Goal: Task Accomplishment & Management: Use online tool/utility

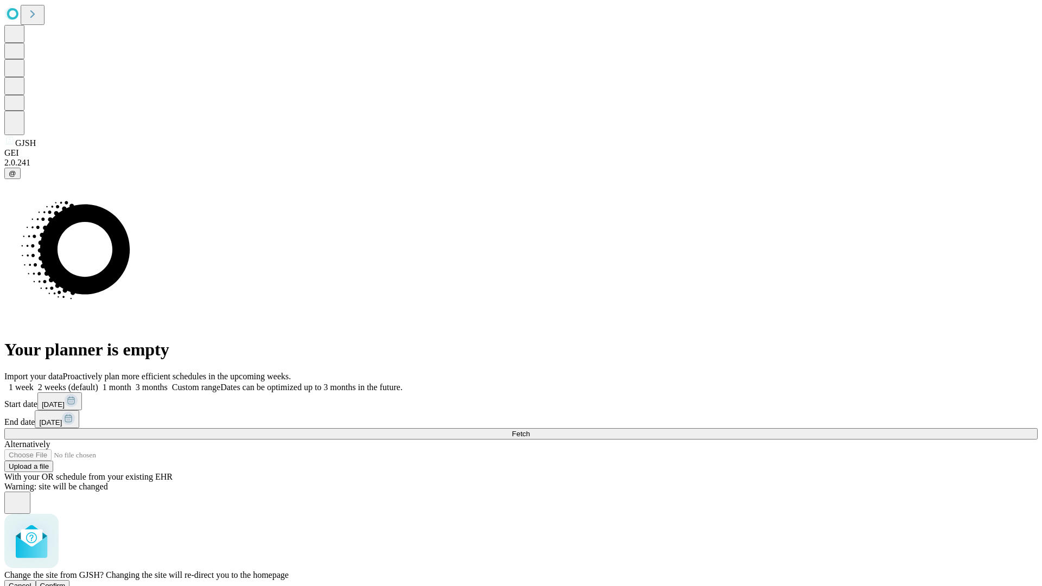
click at [66, 582] on span "Confirm" at bounding box center [52, 586] width 25 height 8
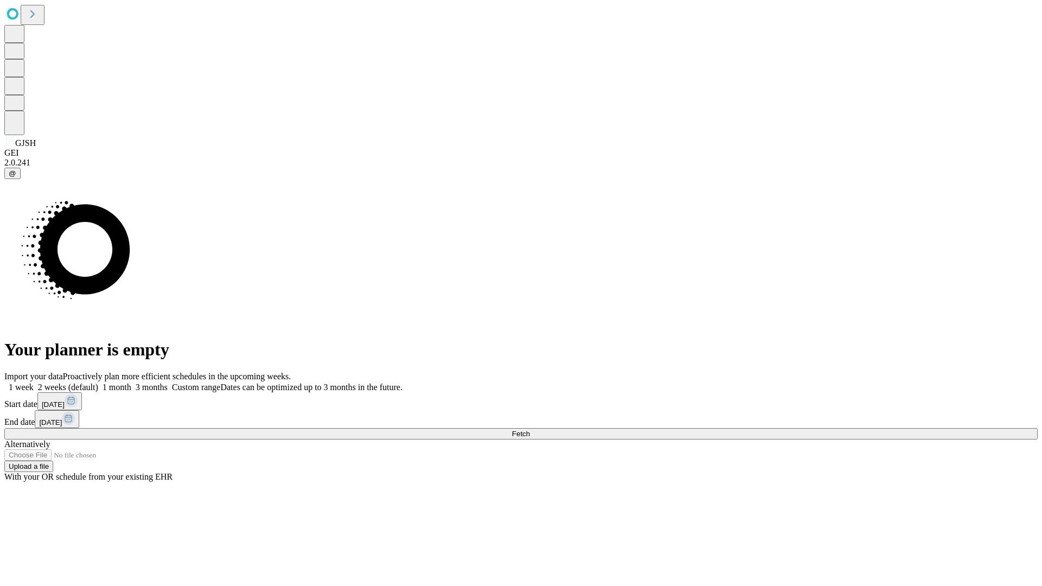
click at [98, 382] on label "2 weeks (default)" at bounding box center [66, 386] width 65 height 9
click at [530, 430] on span "Fetch" at bounding box center [521, 434] width 18 height 8
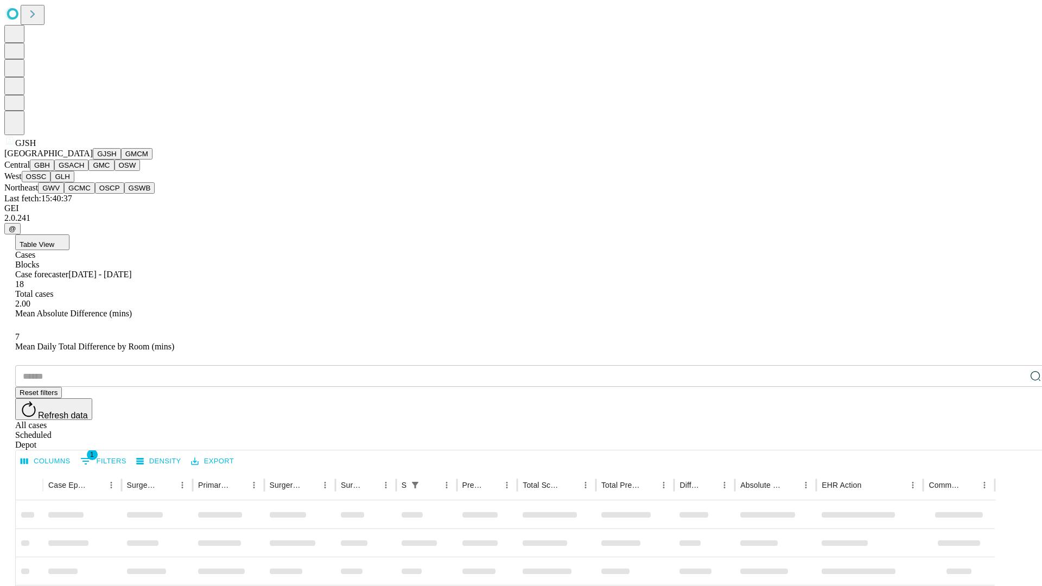
click at [121, 160] on button "GMCM" at bounding box center [136, 153] width 31 height 11
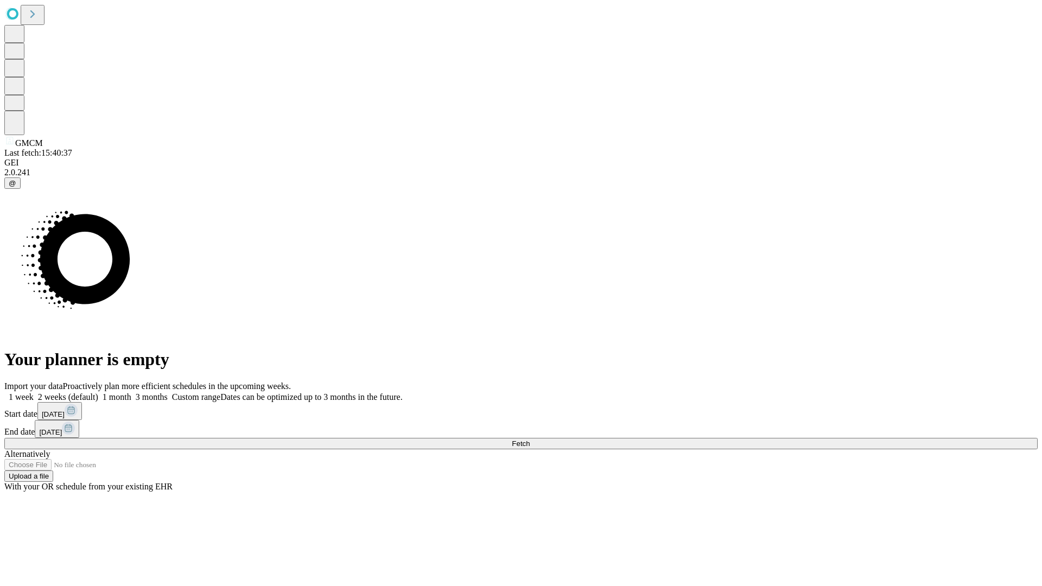
click at [98, 392] on label "2 weeks (default)" at bounding box center [66, 396] width 65 height 9
click at [530, 439] on span "Fetch" at bounding box center [521, 443] width 18 height 8
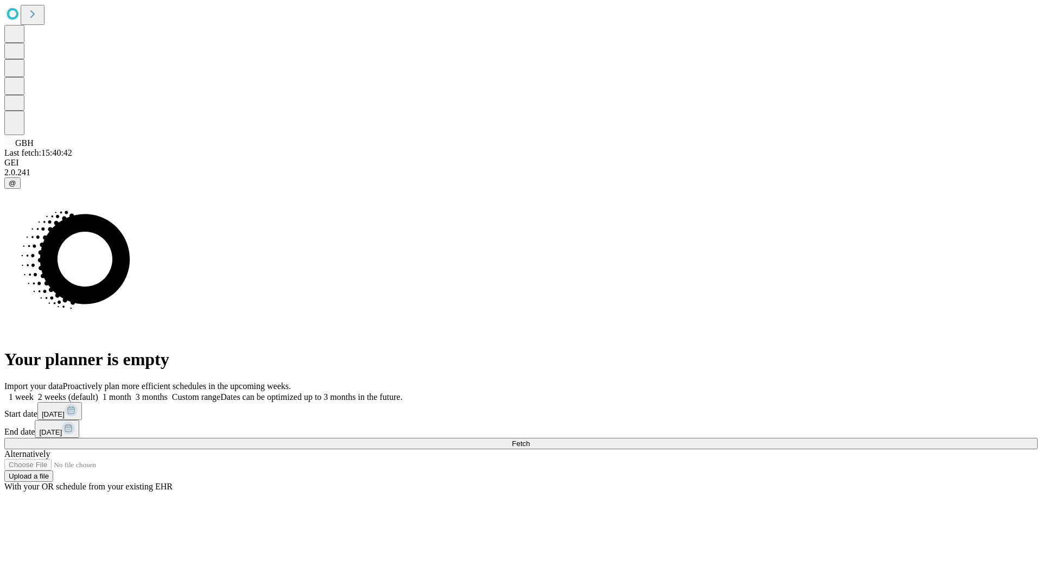
click at [530, 439] on span "Fetch" at bounding box center [521, 443] width 18 height 8
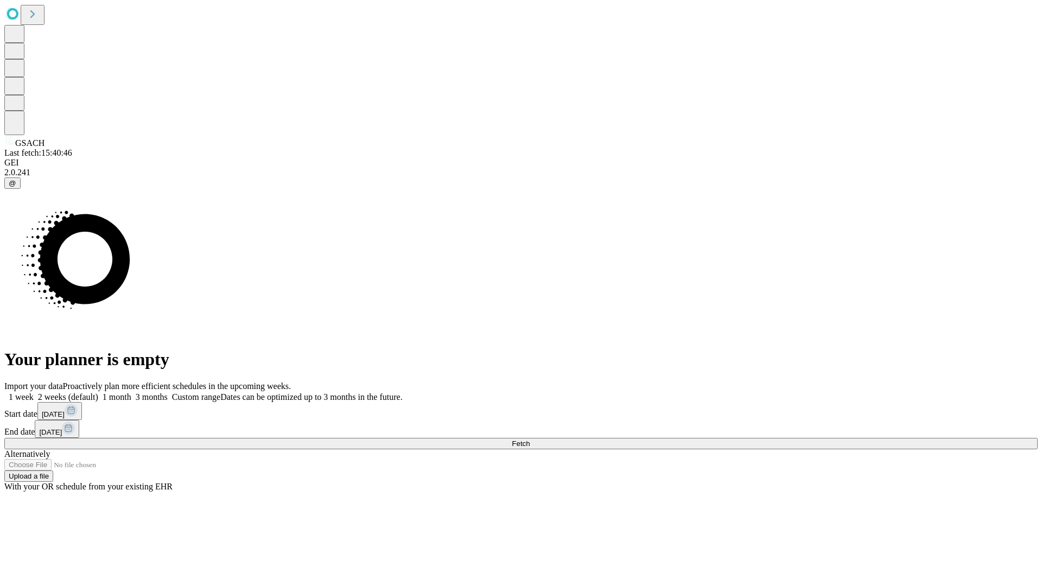
click at [98, 392] on label "2 weeks (default)" at bounding box center [66, 396] width 65 height 9
click at [530, 439] on span "Fetch" at bounding box center [521, 443] width 18 height 8
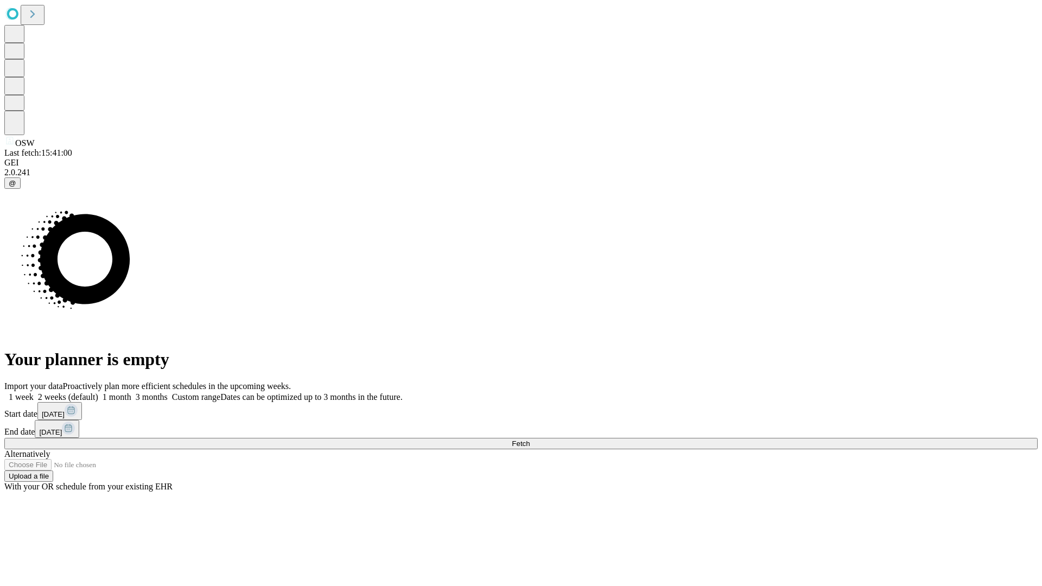
click at [98, 392] on label "2 weeks (default)" at bounding box center [66, 396] width 65 height 9
click at [530, 439] on span "Fetch" at bounding box center [521, 443] width 18 height 8
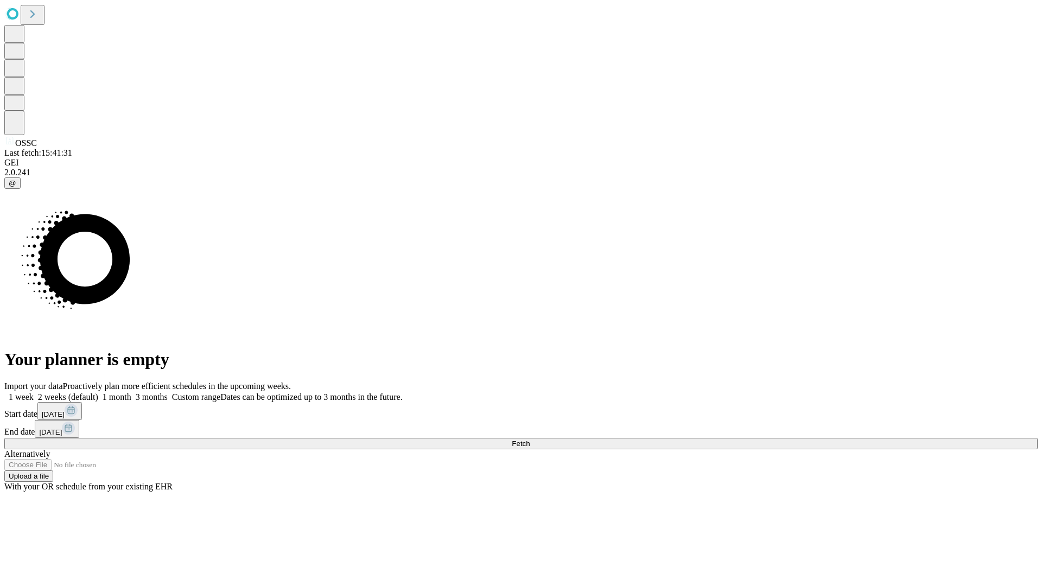
click at [98, 392] on label "2 weeks (default)" at bounding box center [66, 396] width 65 height 9
click at [530, 439] on span "Fetch" at bounding box center [521, 443] width 18 height 8
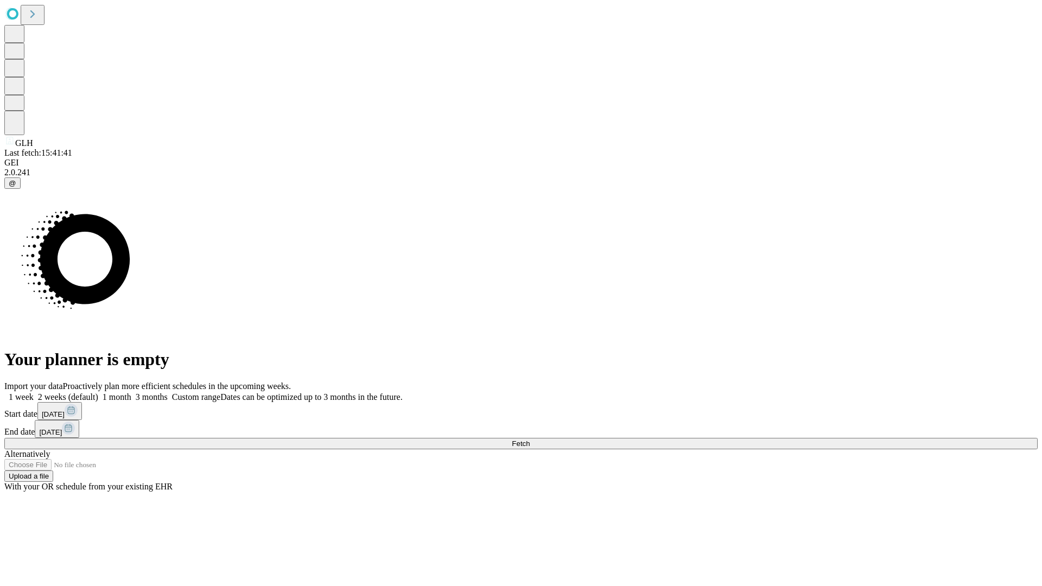
click at [98, 392] on label "2 weeks (default)" at bounding box center [66, 396] width 65 height 9
click at [530, 439] on span "Fetch" at bounding box center [521, 443] width 18 height 8
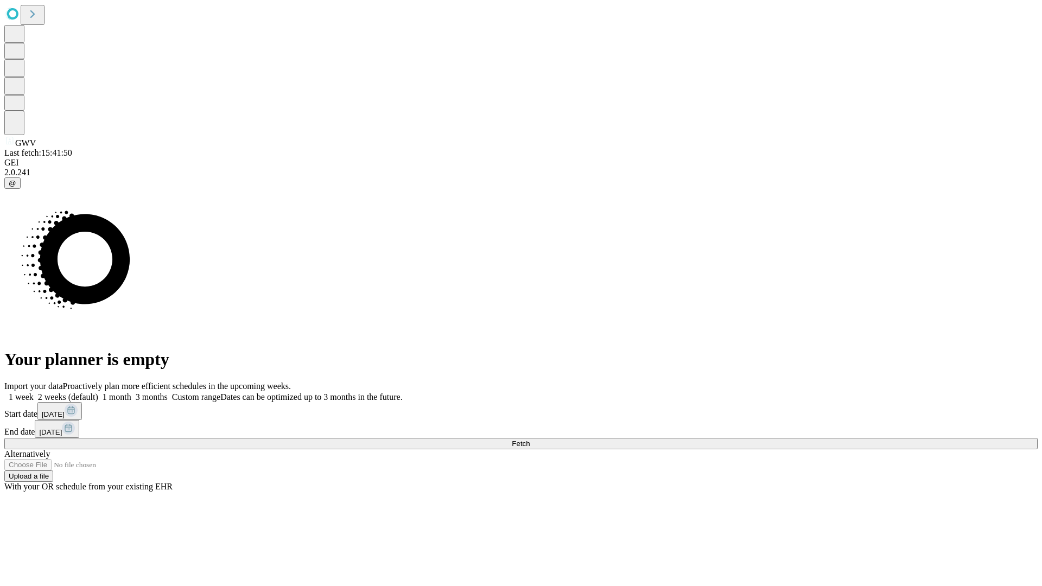
click at [98, 392] on label "2 weeks (default)" at bounding box center [66, 396] width 65 height 9
click at [530, 439] on span "Fetch" at bounding box center [521, 443] width 18 height 8
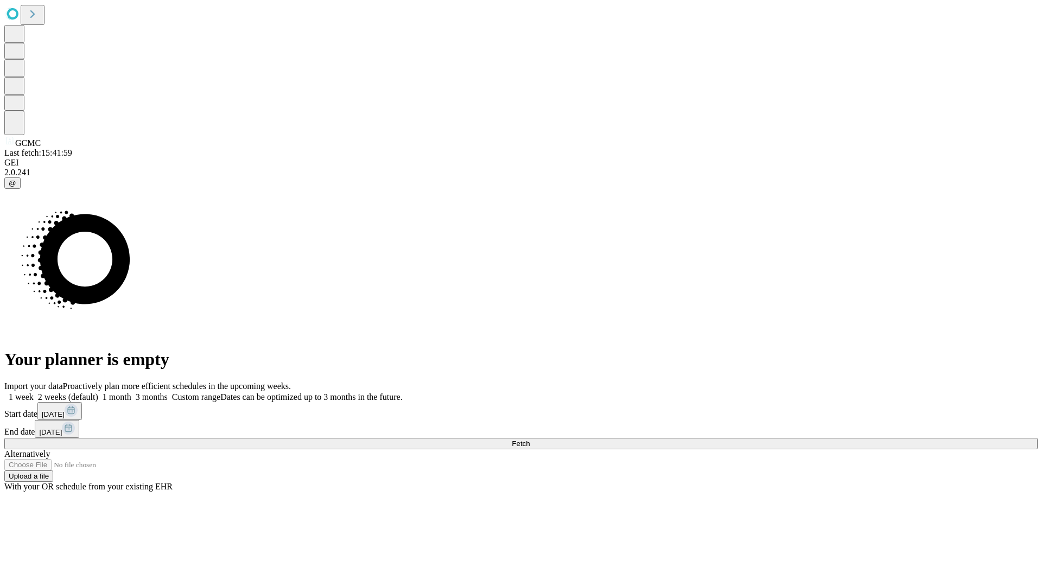
click at [98, 392] on label "2 weeks (default)" at bounding box center [66, 396] width 65 height 9
click at [530, 439] on span "Fetch" at bounding box center [521, 443] width 18 height 8
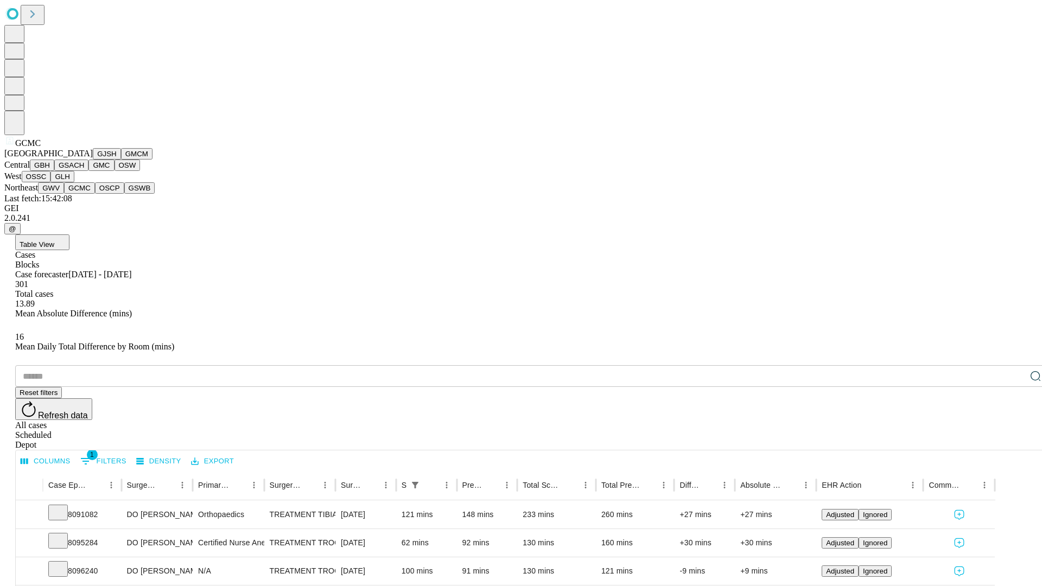
click at [95, 194] on button "OSCP" at bounding box center [109, 187] width 29 height 11
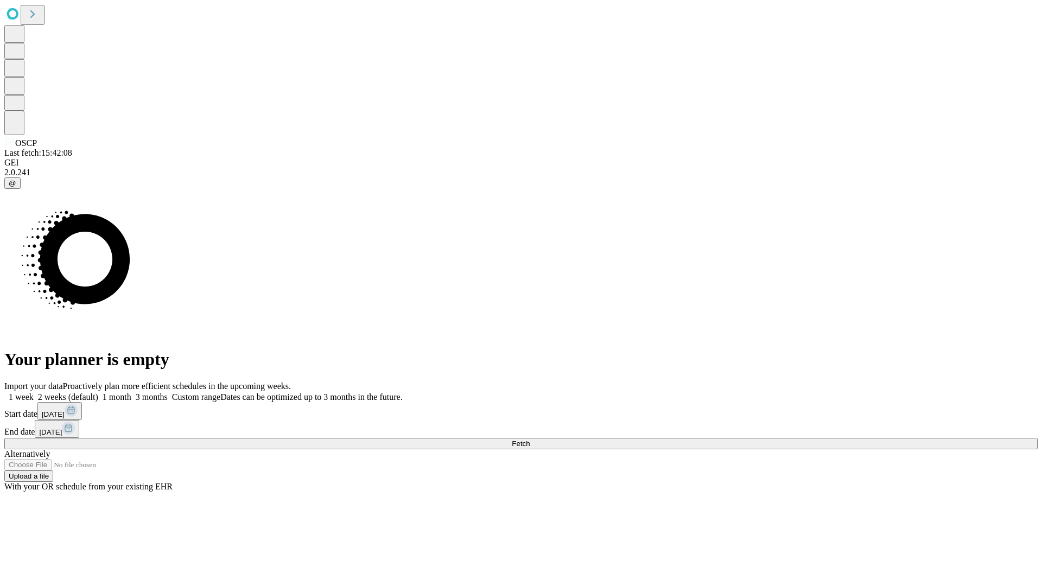
click at [98, 392] on label "2 weeks (default)" at bounding box center [66, 396] width 65 height 9
click at [530, 439] on span "Fetch" at bounding box center [521, 443] width 18 height 8
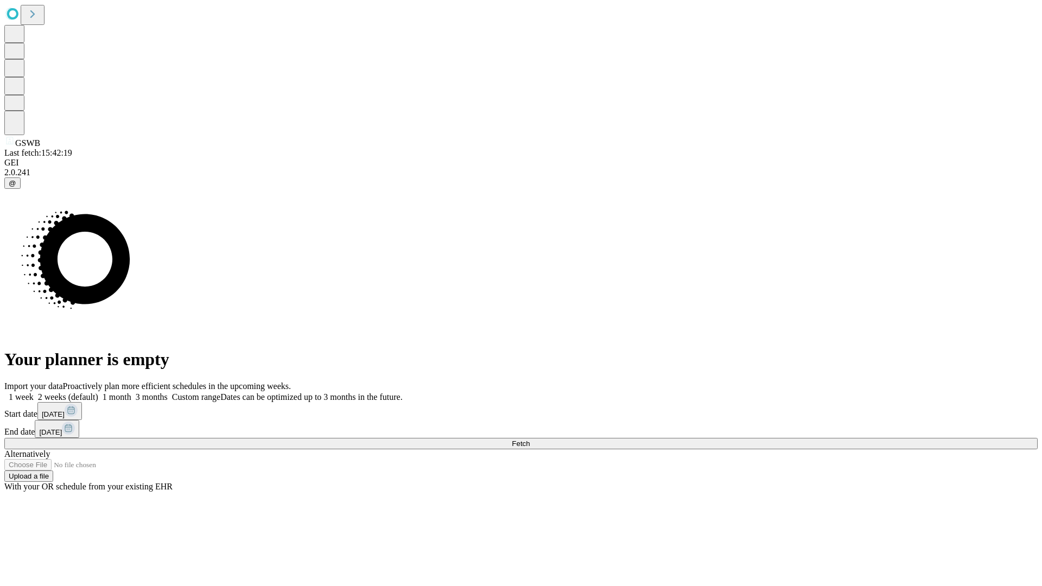
click at [530, 439] on span "Fetch" at bounding box center [521, 443] width 18 height 8
